Goal: Find specific page/section: Find specific page/section

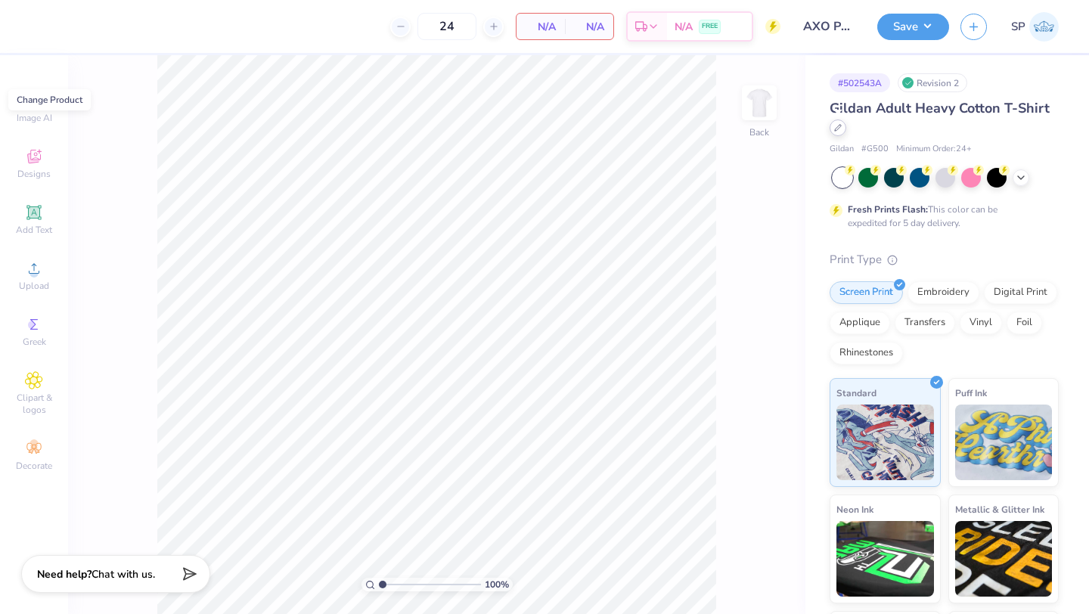
click at [835, 129] on icon at bounding box center [838, 128] width 6 height 6
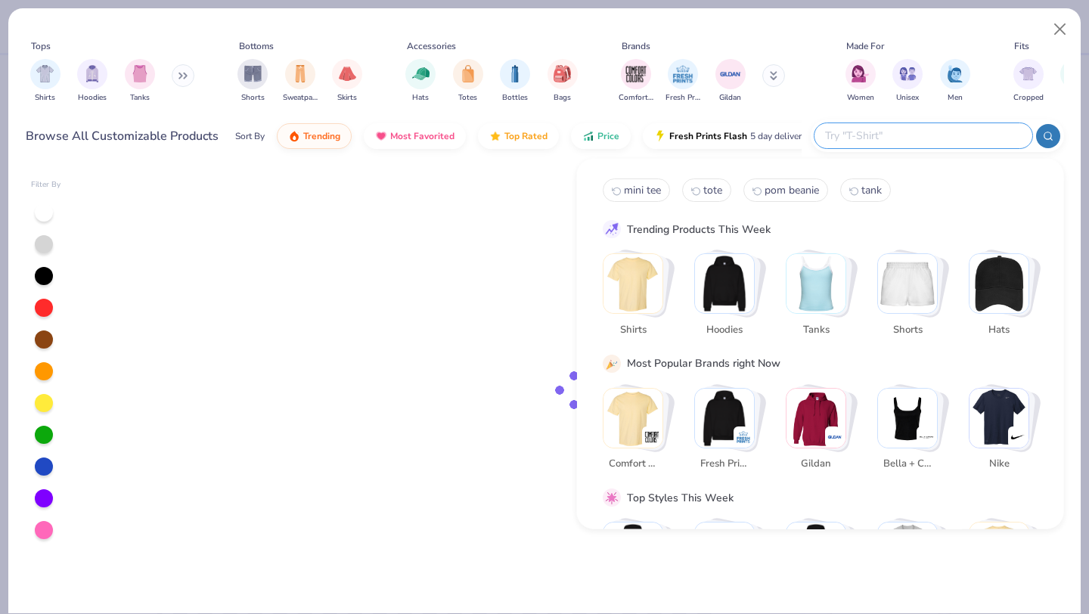
click at [911, 133] on input "text" at bounding box center [923, 135] width 198 height 17
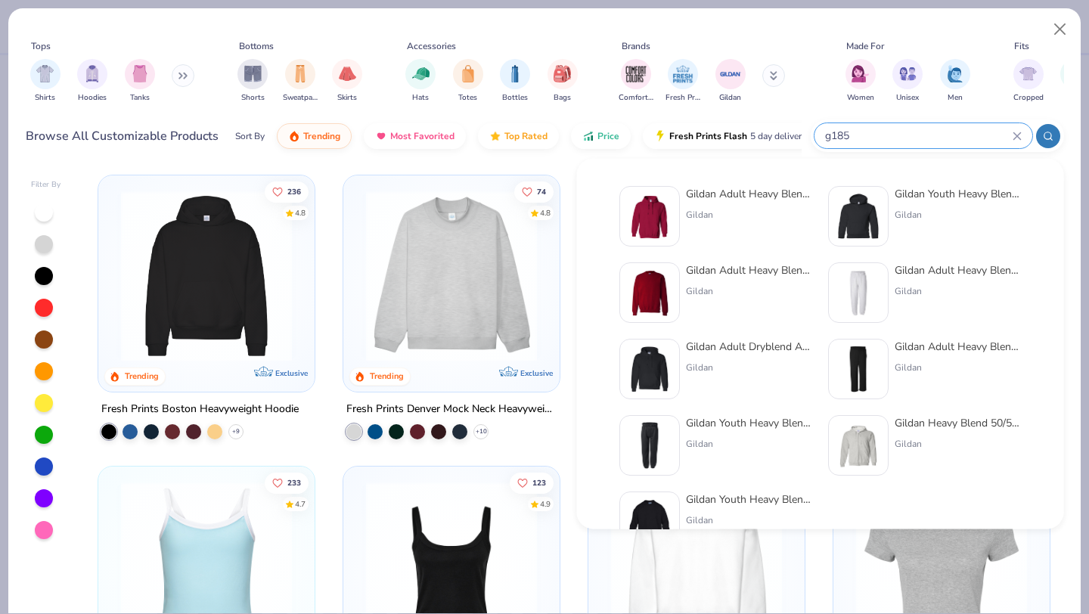
type input "g185"
click at [661, 216] on img at bounding box center [649, 216] width 47 height 47
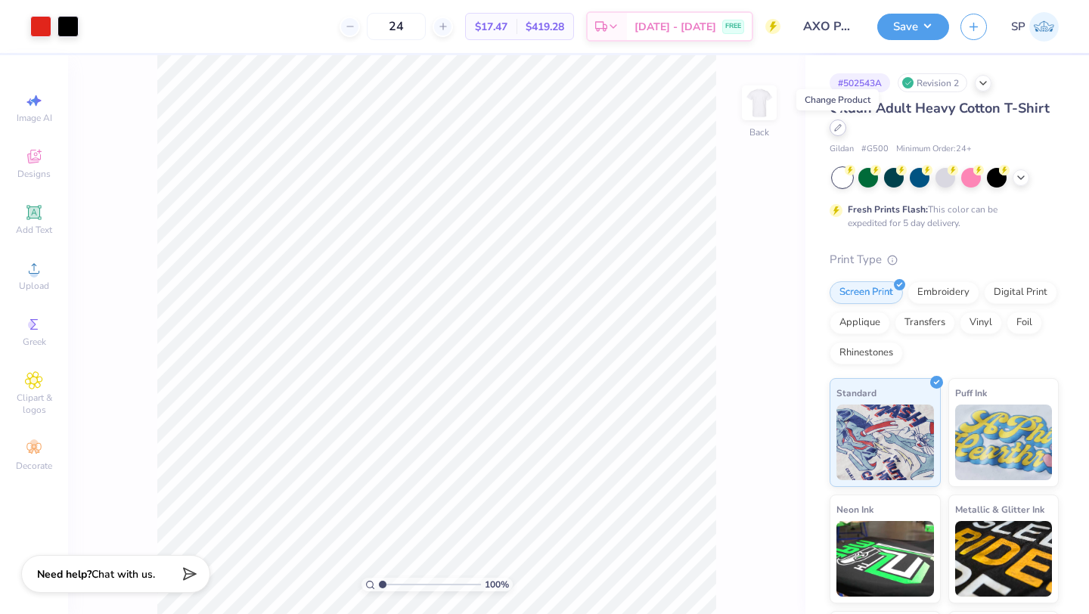
click at [842, 130] on div at bounding box center [838, 127] width 17 height 17
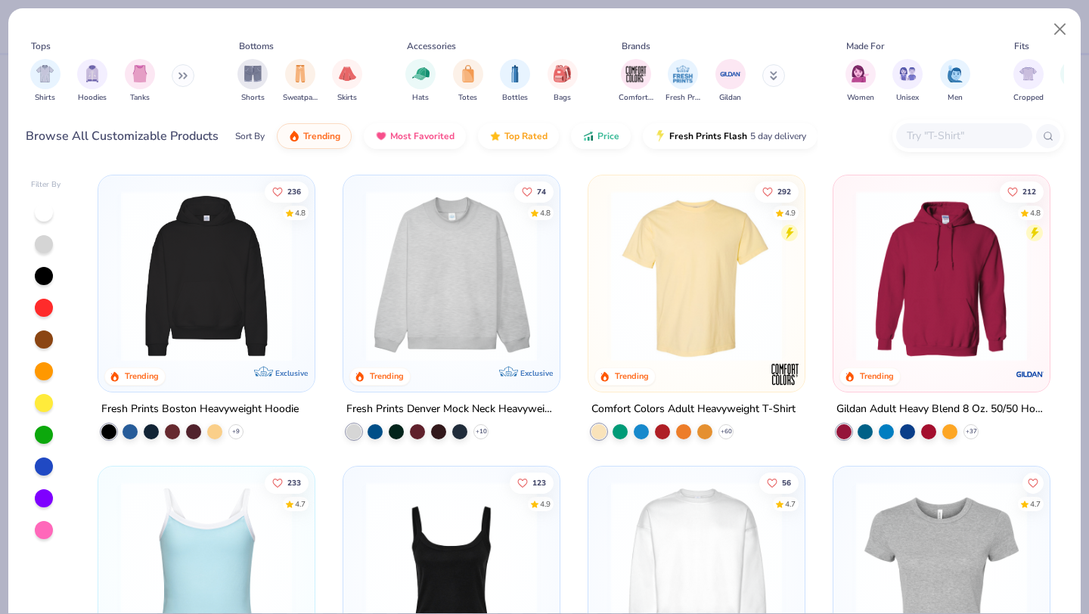
click at [934, 141] on input "text" at bounding box center [963, 135] width 116 height 17
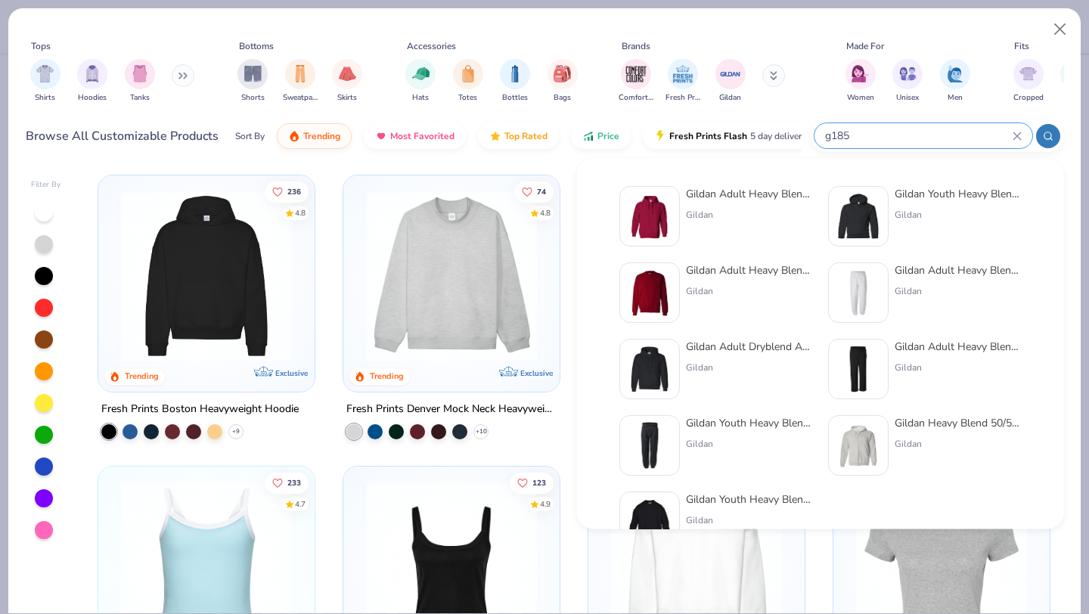
type input "g185"
click at [671, 219] on img at bounding box center [649, 216] width 47 height 47
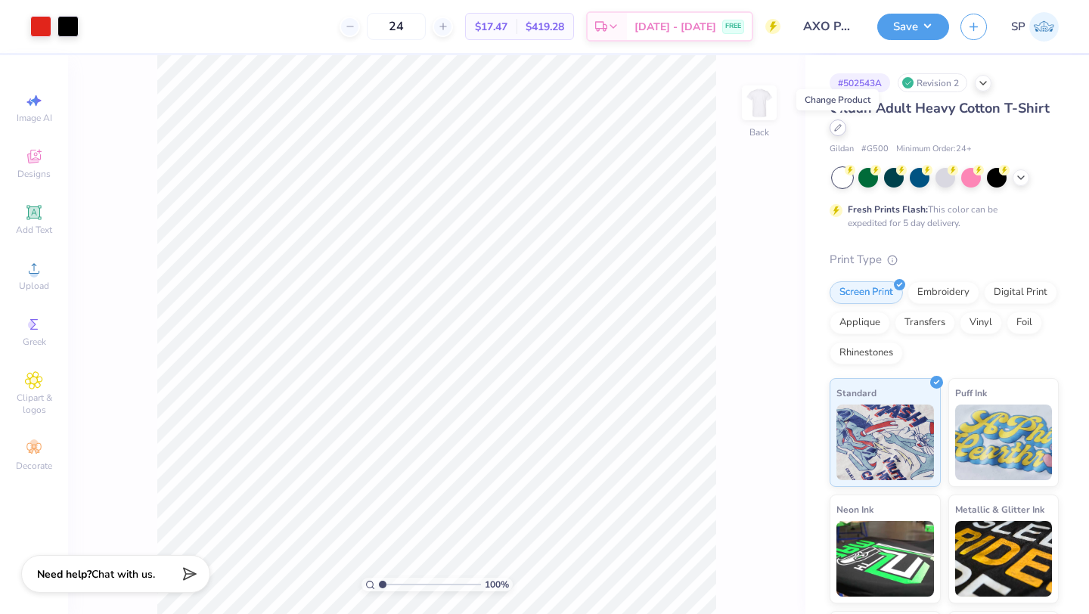
click at [838, 129] on icon at bounding box center [838, 128] width 8 height 8
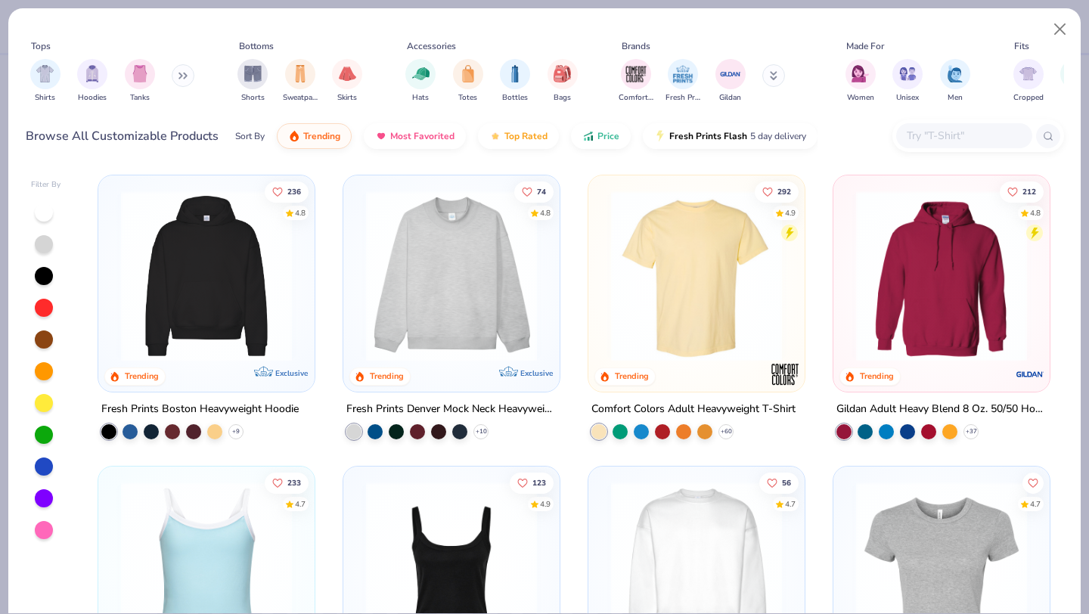
click at [965, 280] on img at bounding box center [942, 276] width 186 height 171
